Goal: Learn about a topic

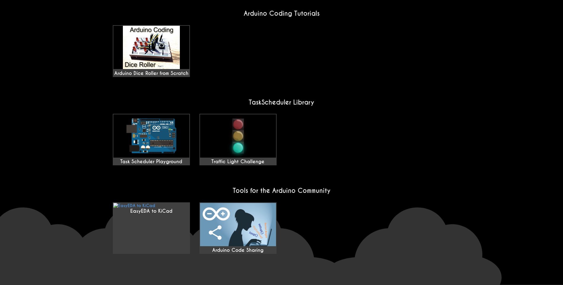
scroll to position [426, 0]
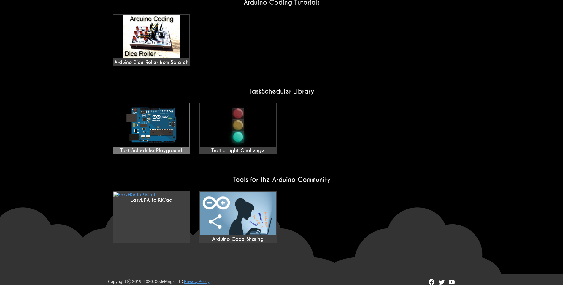
click at [171, 124] on img at bounding box center [151, 125] width 76 height 43
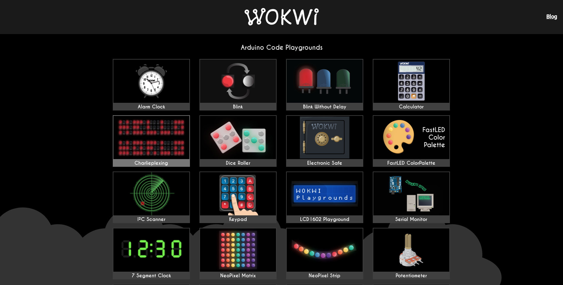
scroll to position [0, 0]
